Goal: Task Accomplishment & Management: Use online tool/utility

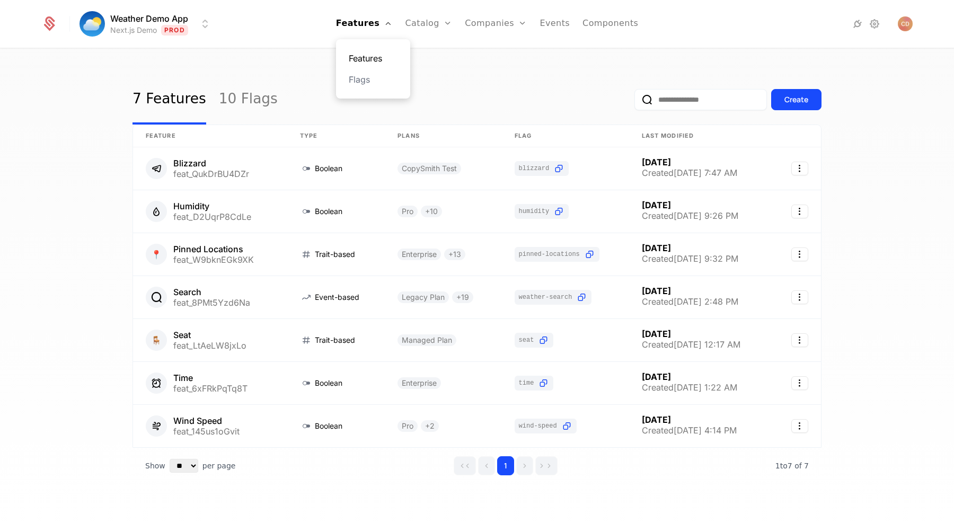
click at [379, 56] on link "Features" at bounding box center [373, 58] width 49 height 13
click at [790, 99] on div "Create" at bounding box center [797, 99] width 24 height 11
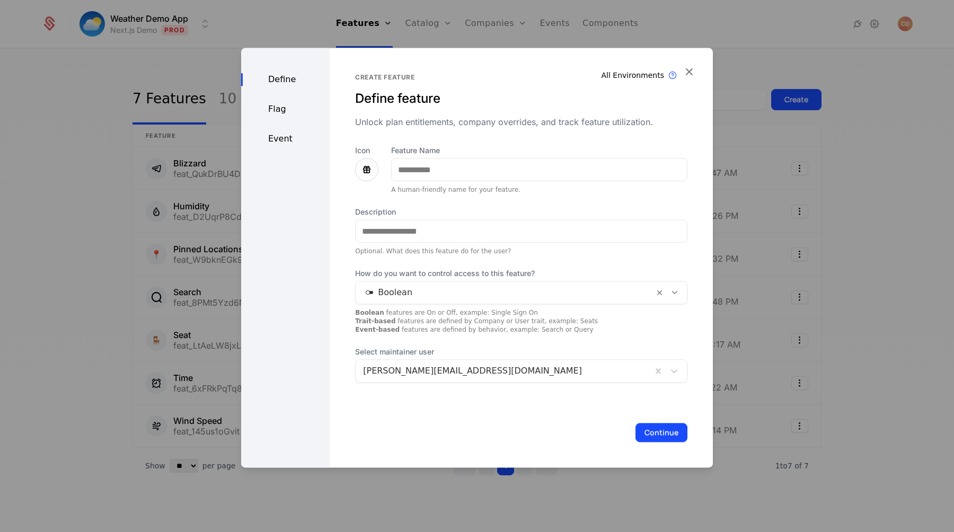
click at [371, 171] on icon at bounding box center [366, 169] width 13 height 13
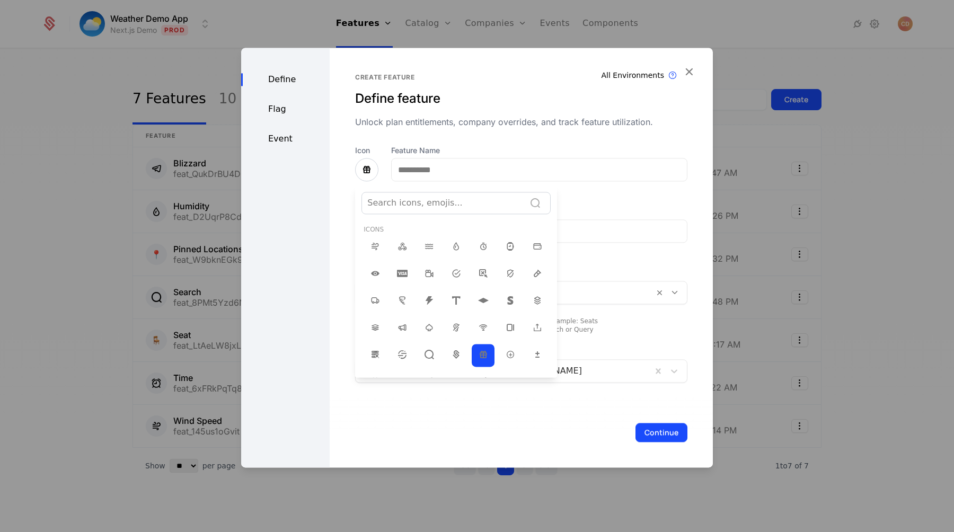
click at [365, 171] on div at bounding box center [477, 258] width 472 height 420
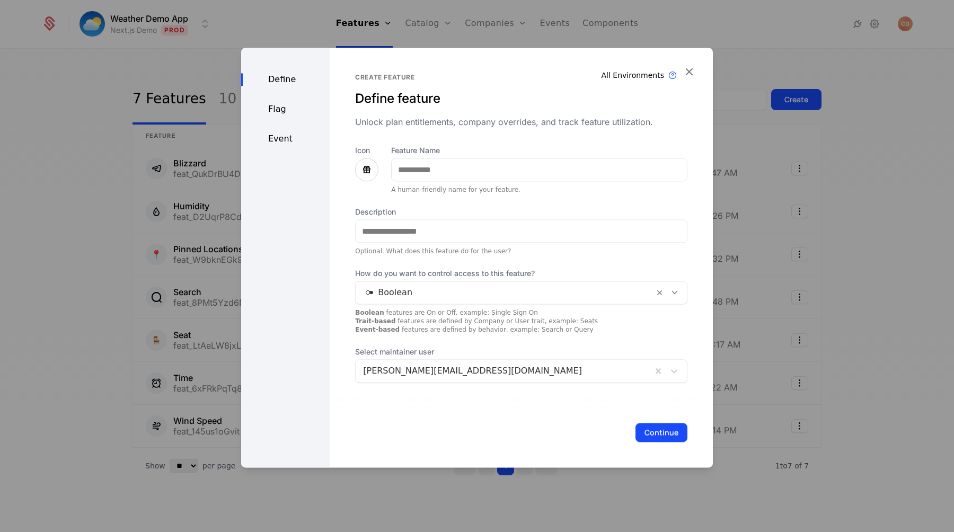
click at [365, 171] on icon at bounding box center [366, 169] width 13 height 13
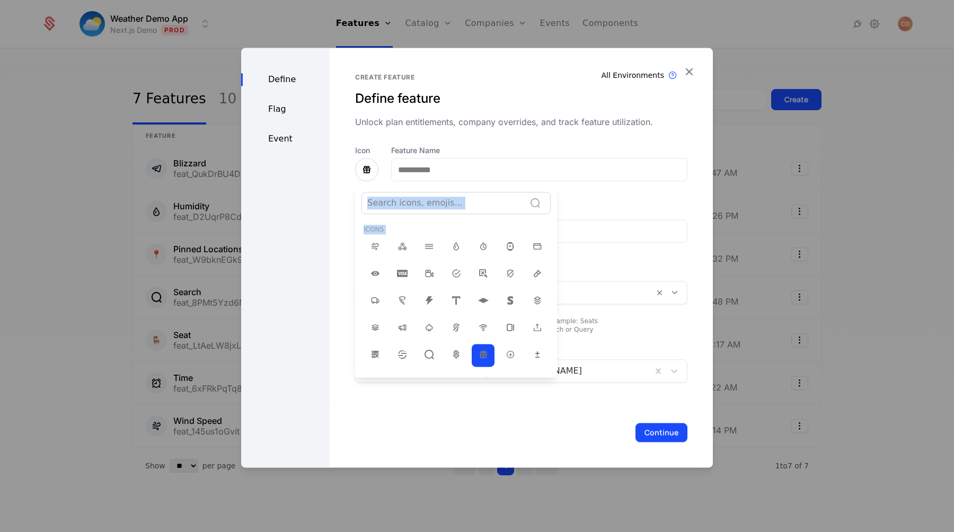
click at [365, 171] on div at bounding box center [477, 258] width 472 height 420
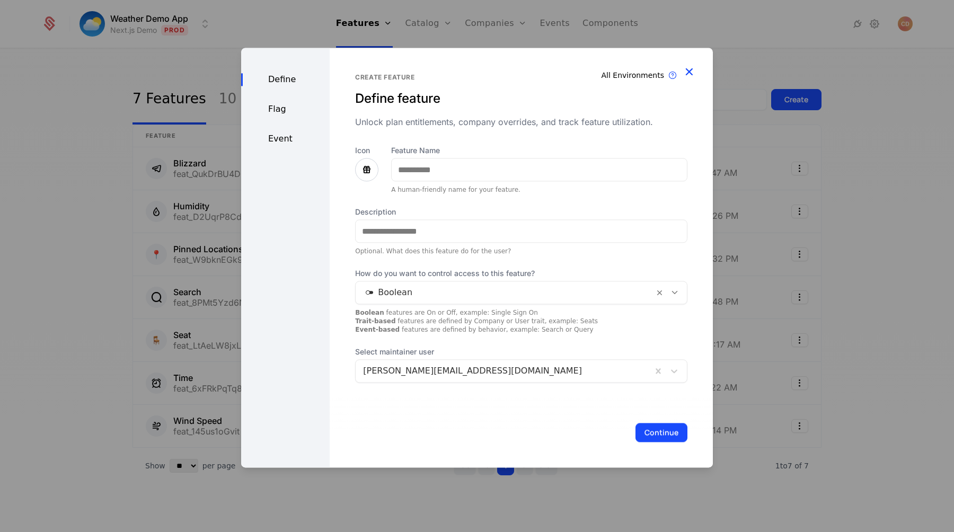
click at [687, 74] on icon "button" at bounding box center [689, 72] width 14 height 14
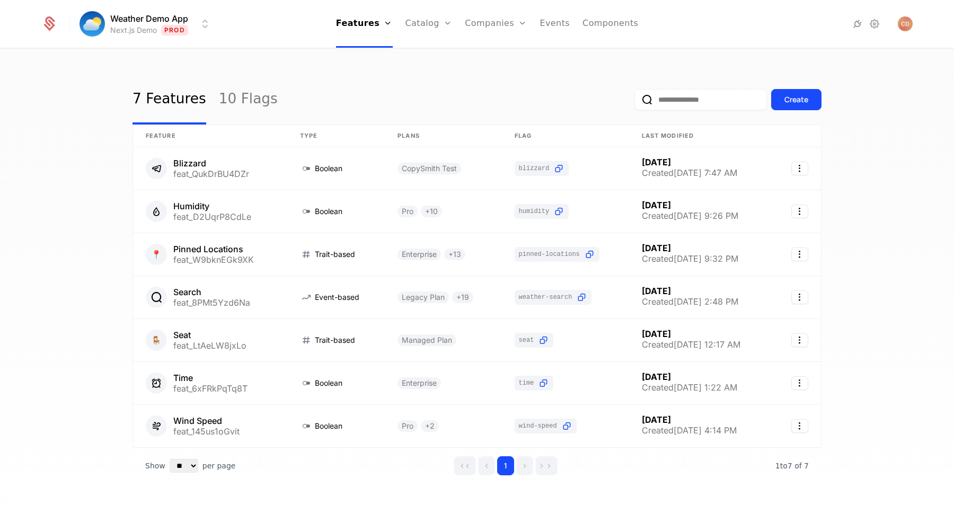
click at [536, 90] on div "7 Features 10 Flags Create" at bounding box center [477, 100] width 689 height 50
